Goal: Task Accomplishment & Management: Complete application form

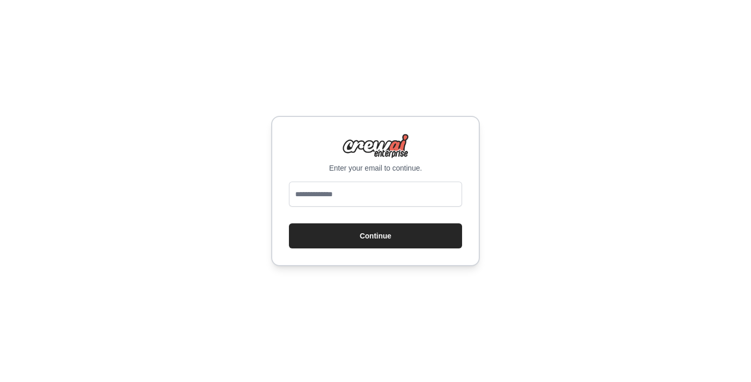
click at [415, 189] on input "email" at bounding box center [375, 193] width 173 height 25
click at [574, 180] on div "Enter your email to continue. Continue" at bounding box center [375, 191] width 751 height 382
click at [577, 80] on div "Enter your email to continue. Continue" at bounding box center [375, 191] width 751 height 382
click at [594, 140] on div "Enter your email to continue. Continue" at bounding box center [375, 191] width 751 height 382
click at [588, 129] on div "Enter your email to continue. Continue" at bounding box center [375, 191] width 751 height 382
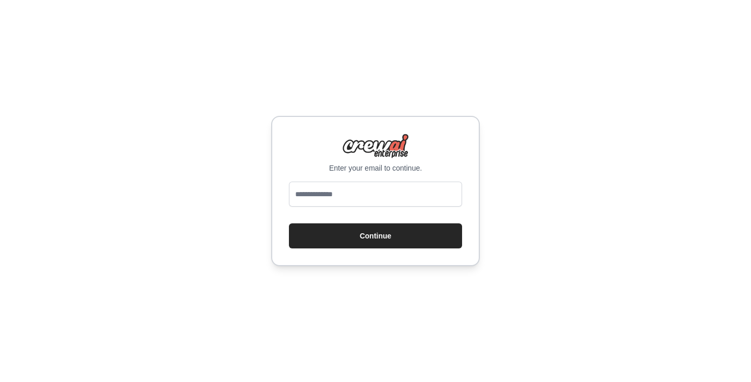
click at [590, 143] on div "Enter your email to continue. Continue" at bounding box center [375, 191] width 751 height 382
click at [637, 95] on div "Enter your email to continue. Continue" at bounding box center [375, 191] width 751 height 382
click at [373, 193] on input "email" at bounding box center [375, 193] width 173 height 25
type input "**********"
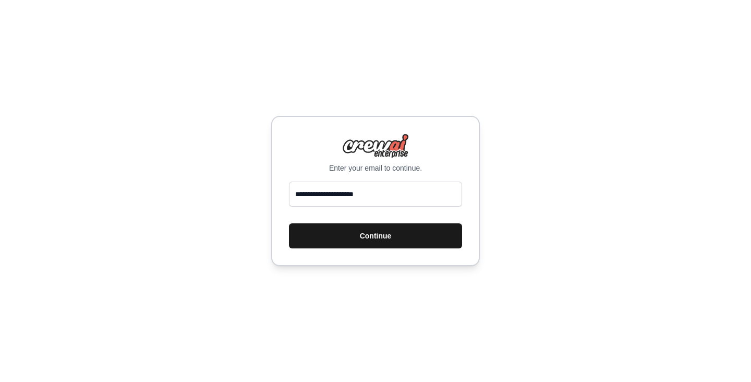
drag, startPoint x: 400, startPoint y: 236, endPoint x: 409, endPoint y: 235, distance: 8.4
click at [400, 236] on button "Continue" at bounding box center [375, 235] width 173 height 25
click at [359, 238] on button "Continue" at bounding box center [375, 235] width 173 height 25
